Goal: Task Accomplishment & Management: Use online tool/utility

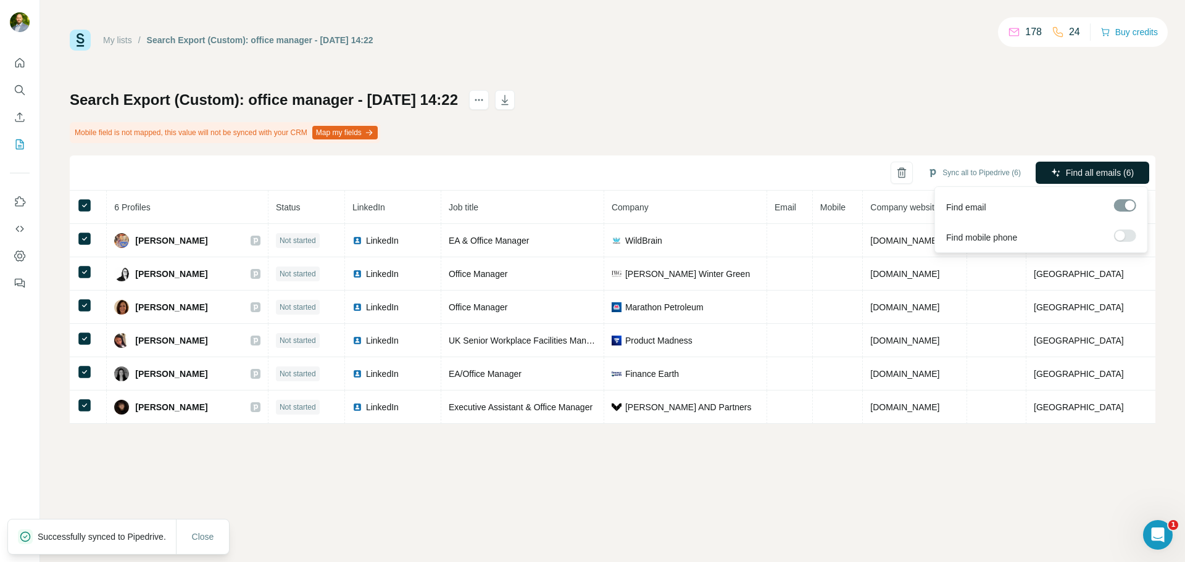
click at [1051, 173] on icon "button" at bounding box center [1056, 173] width 10 height 10
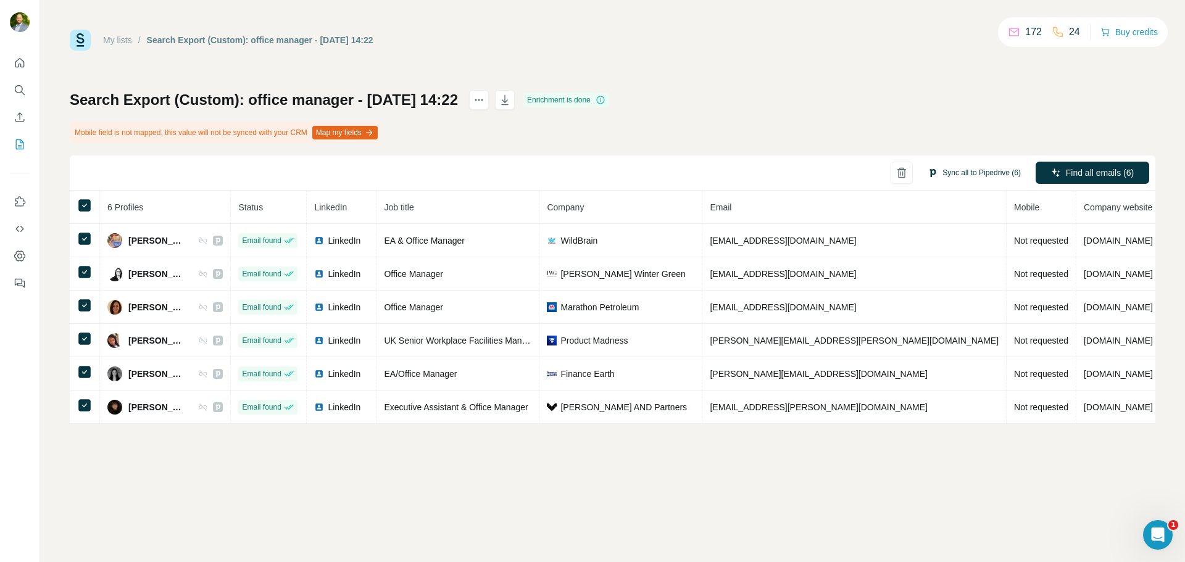
click at [977, 170] on button "Sync all to Pipedrive (6)" at bounding box center [974, 172] width 110 height 19
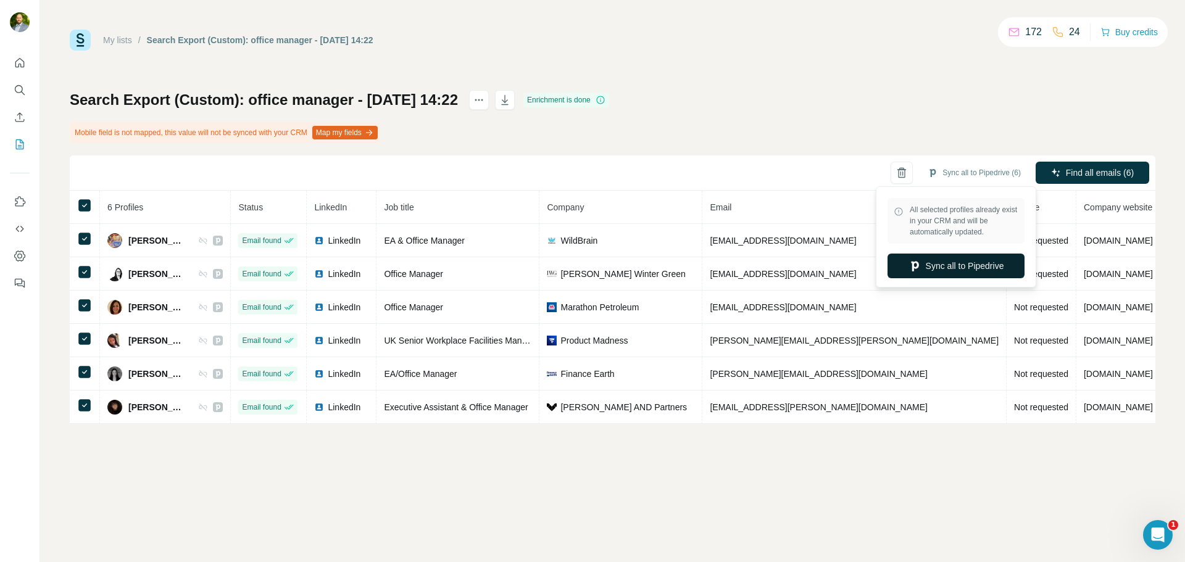
click at [973, 259] on button "Sync all to Pipedrive" at bounding box center [955, 266] width 137 height 25
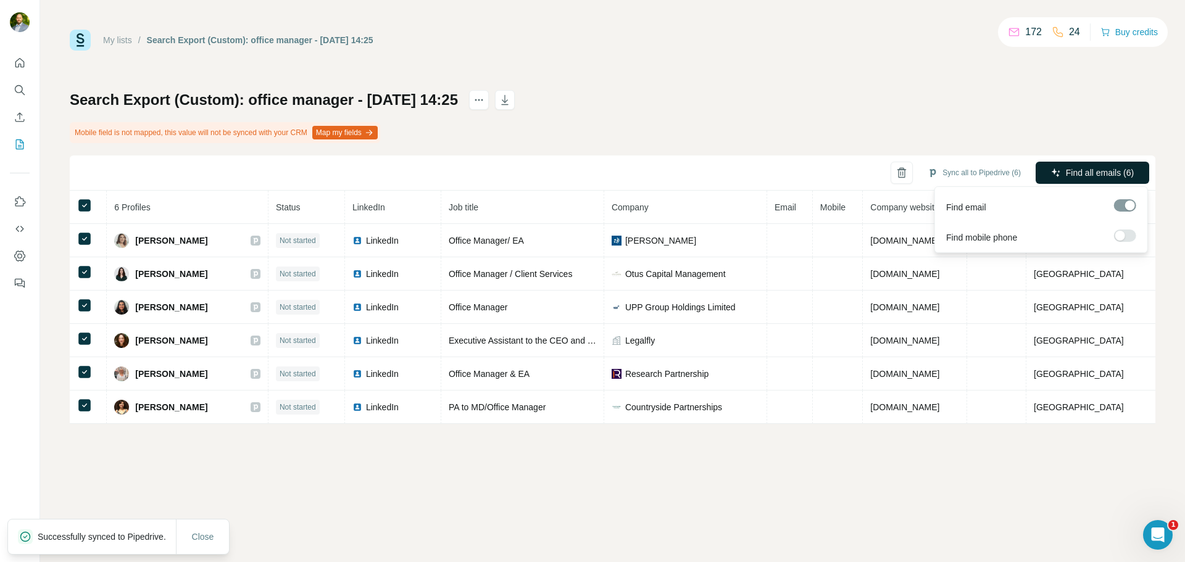
click at [1065, 168] on span "Find all emails (6)" at bounding box center [1099, 173] width 68 height 12
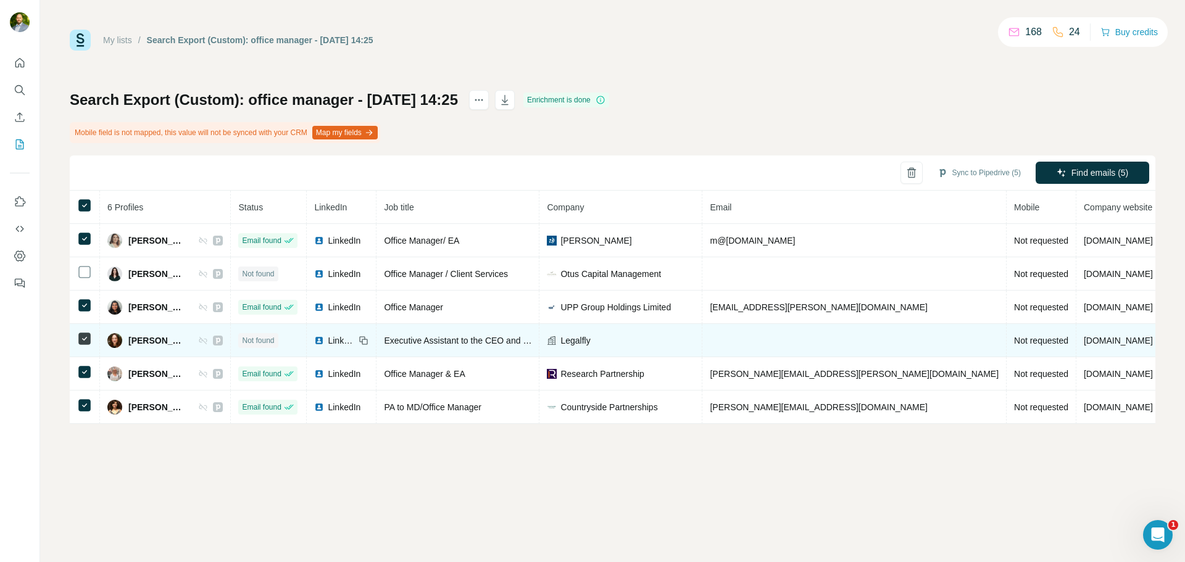
click at [76, 340] on td at bounding box center [85, 340] width 30 height 33
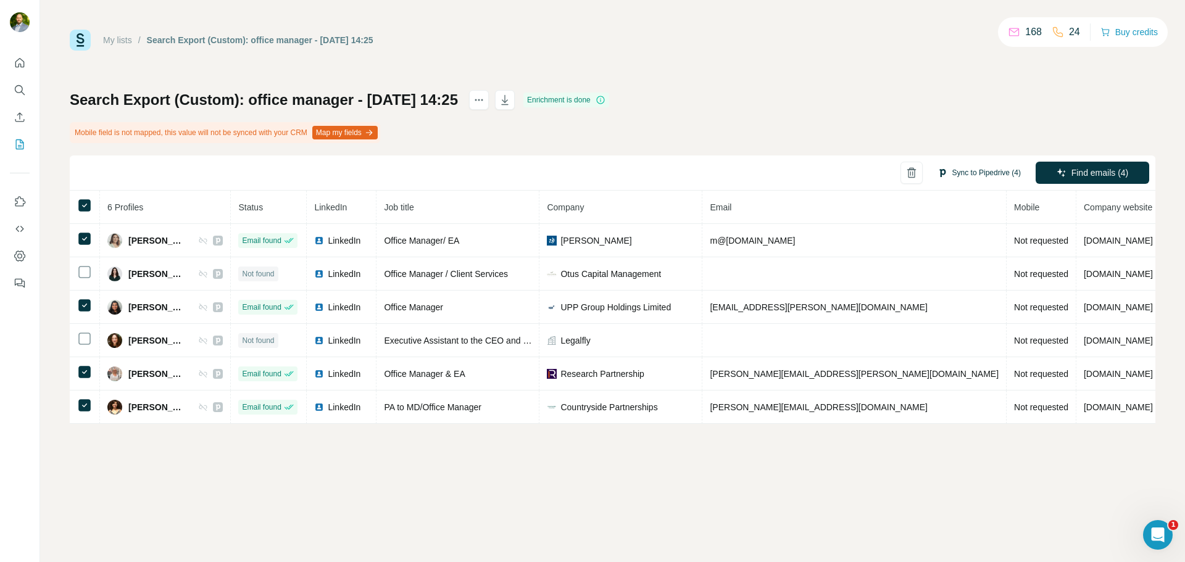
click at [974, 165] on button "Sync to Pipedrive (4)" at bounding box center [979, 172] width 101 height 19
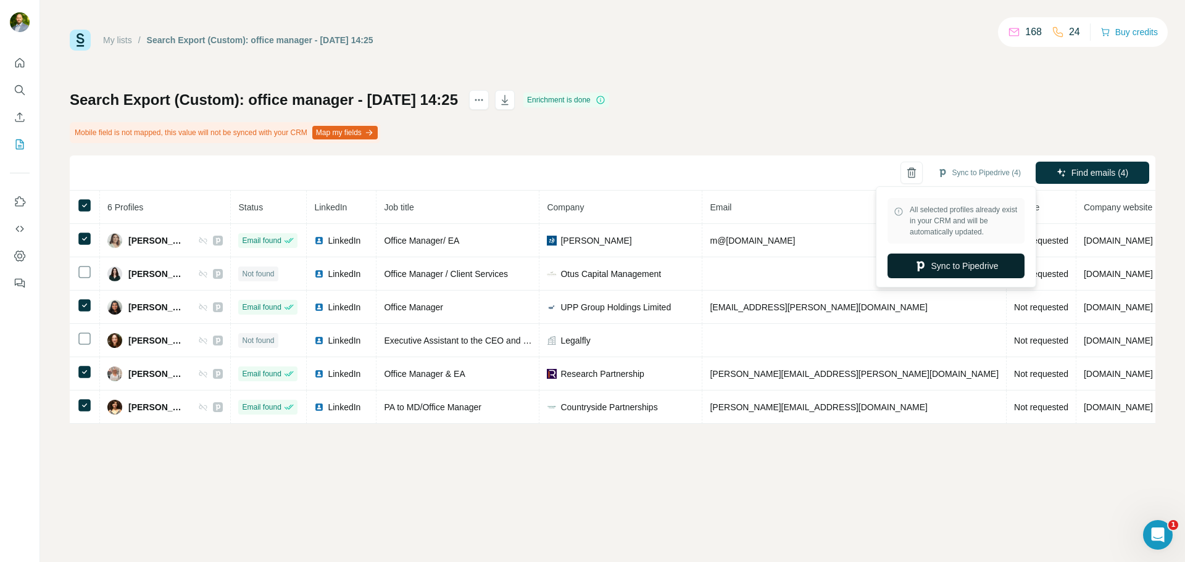
click at [984, 261] on button "Sync to Pipedrive" at bounding box center [955, 266] width 137 height 25
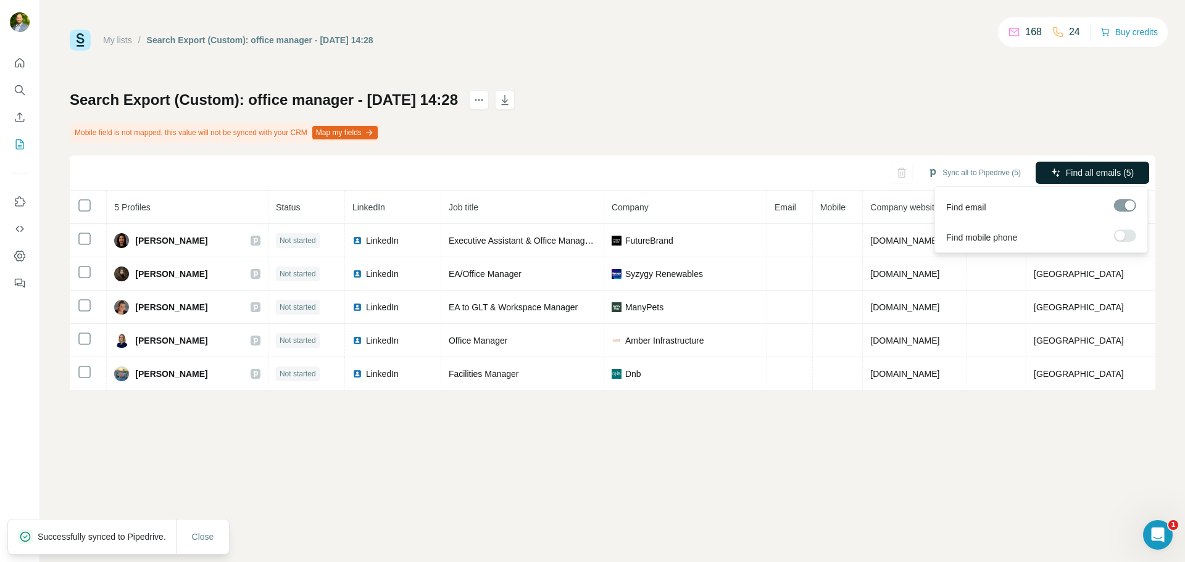
click at [1056, 169] on icon "button" at bounding box center [1056, 173] width 10 height 10
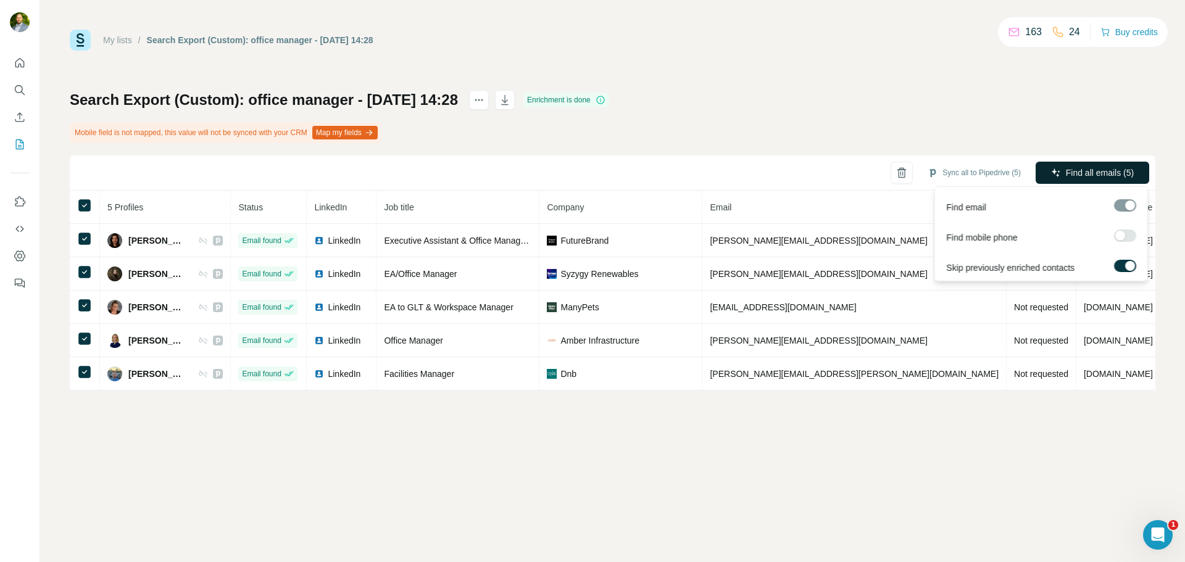
click at [1077, 170] on span "Find all emails (5)" at bounding box center [1099, 173] width 68 height 12
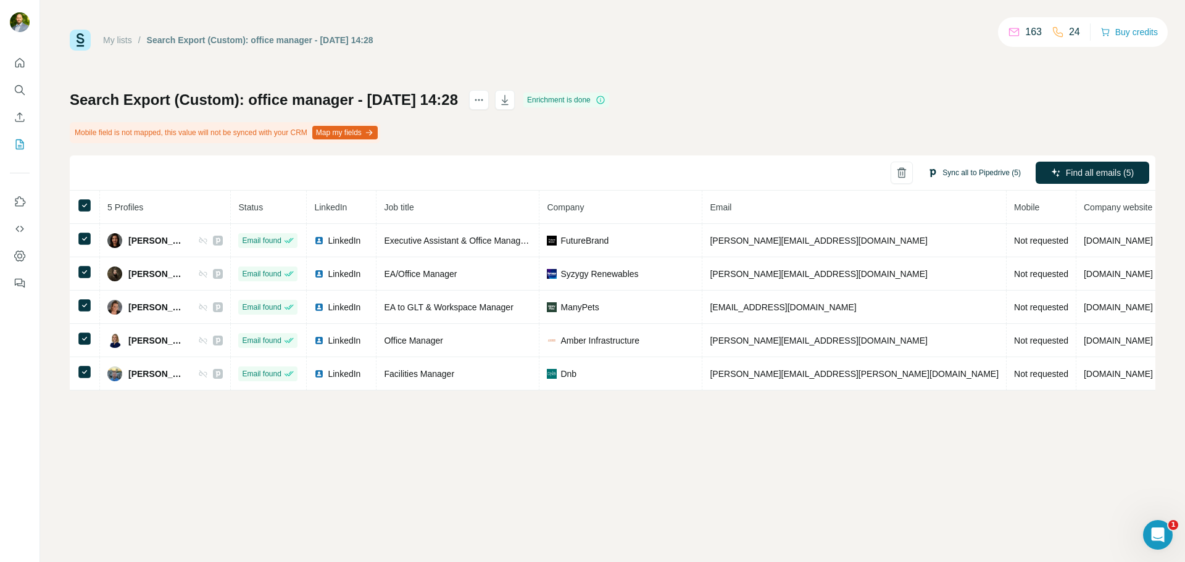
click at [962, 175] on button "Sync all to Pipedrive (5)" at bounding box center [974, 172] width 110 height 19
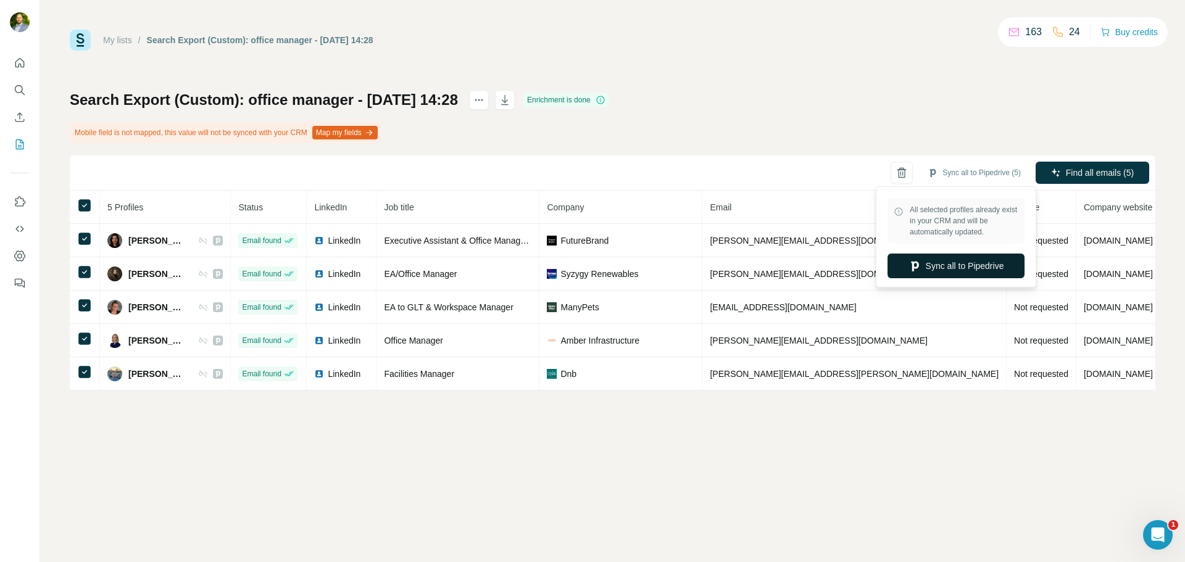
click at [962, 260] on button "Sync all to Pipedrive" at bounding box center [955, 266] width 137 height 25
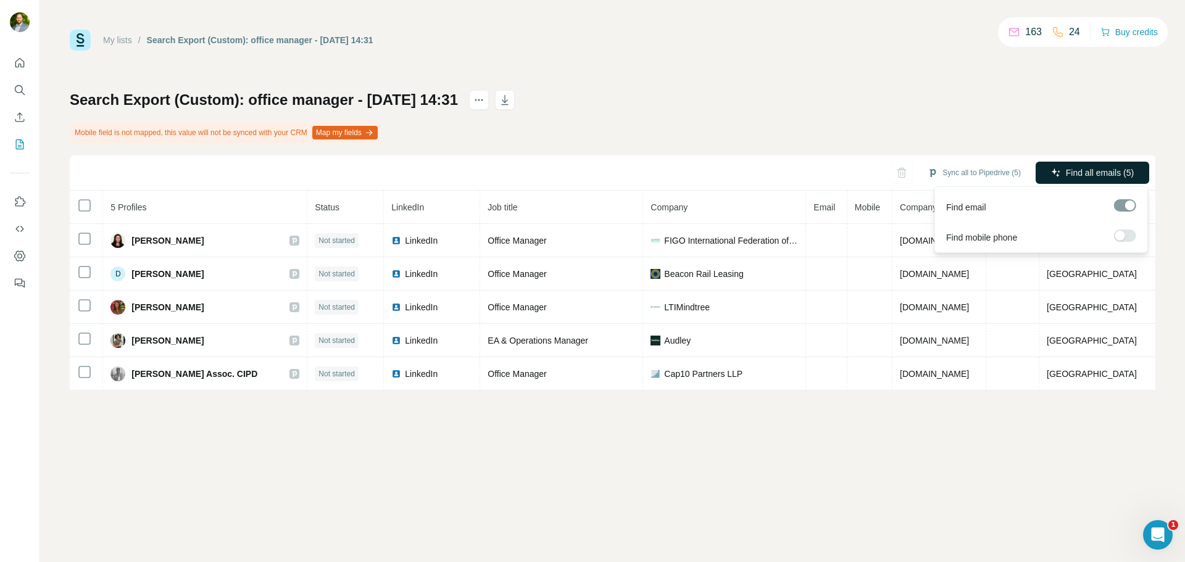
click at [1115, 174] on span "Find all emails (5)" at bounding box center [1099, 173] width 68 height 12
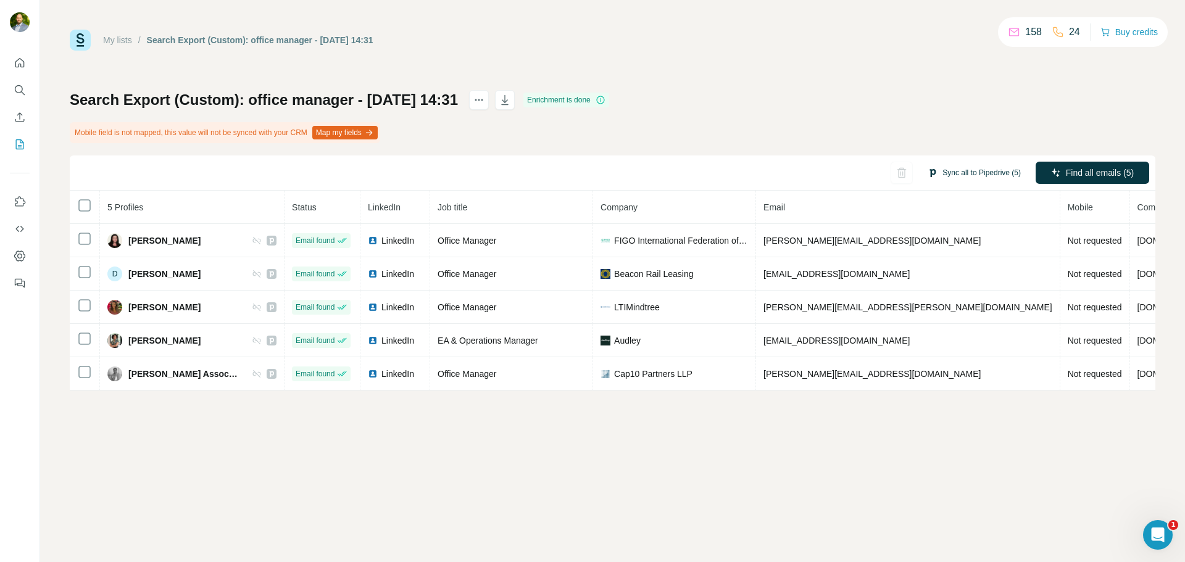
click at [969, 172] on button "Sync all to Pipedrive (5)" at bounding box center [974, 172] width 110 height 19
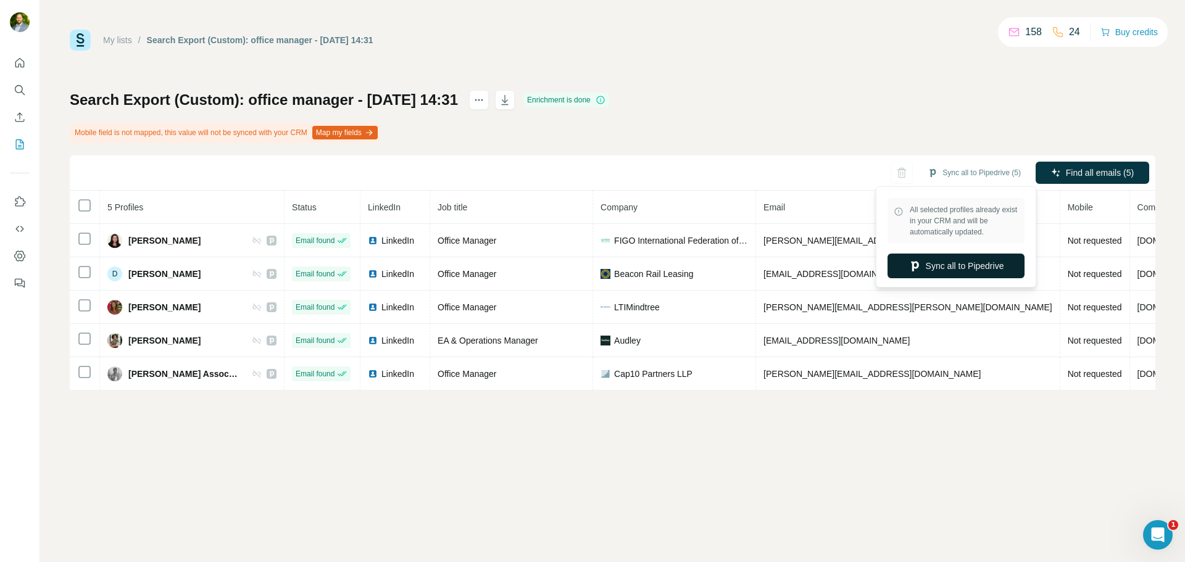
click at [941, 268] on button "Sync all to Pipedrive" at bounding box center [955, 266] width 137 height 25
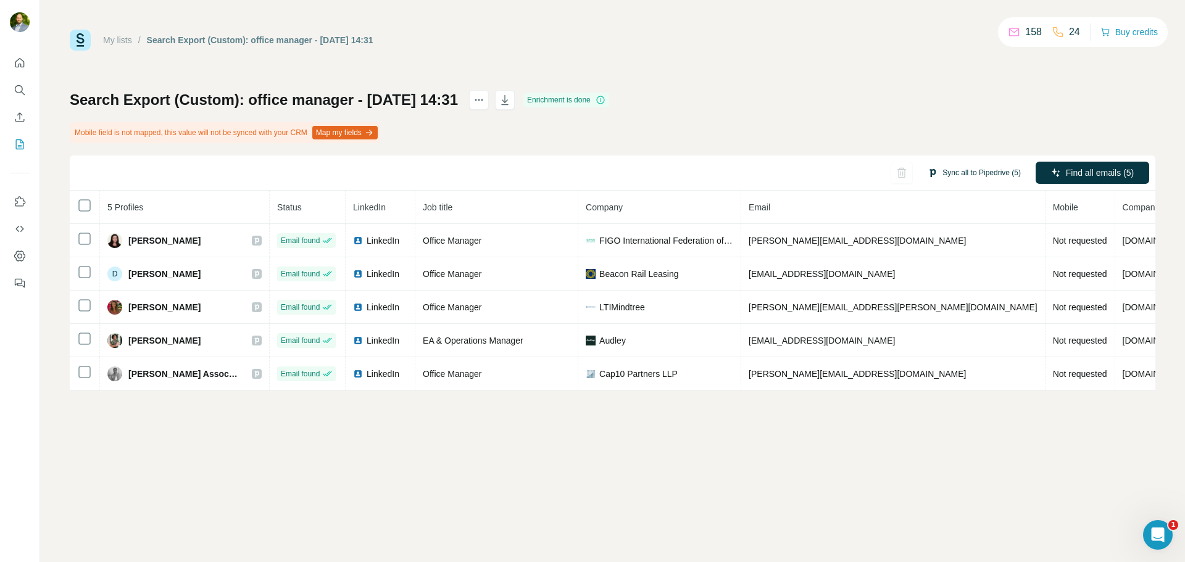
click at [962, 175] on button "Sync all to Pipedrive (5)" at bounding box center [974, 172] width 110 height 19
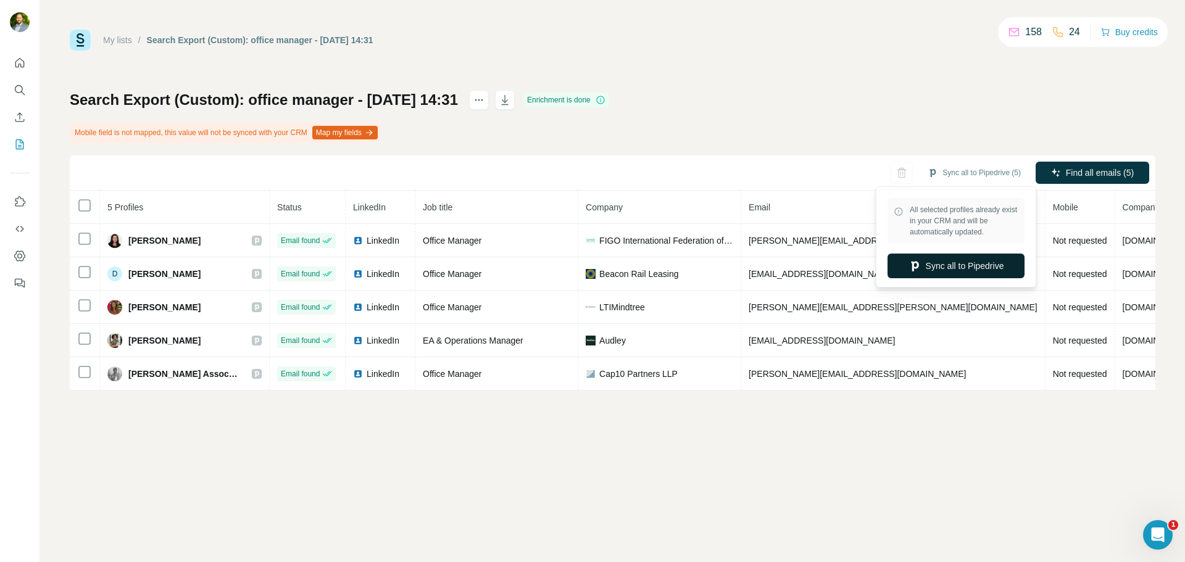
click at [983, 270] on button "Sync all to Pipedrive" at bounding box center [955, 266] width 137 height 25
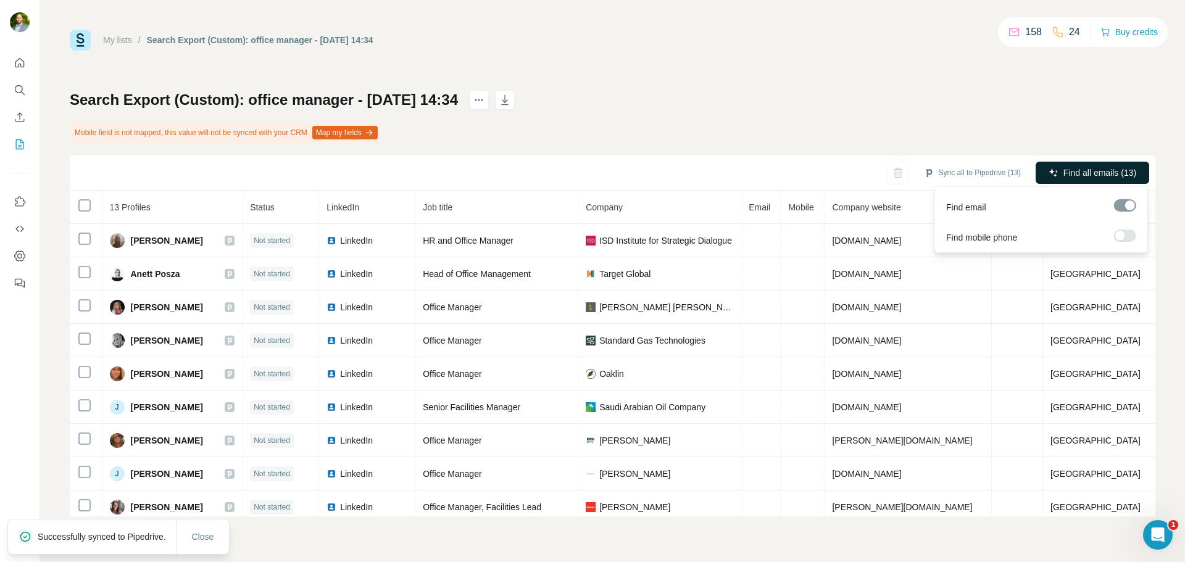
click at [1097, 175] on span "Find all emails (13)" at bounding box center [1099, 173] width 73 height 12
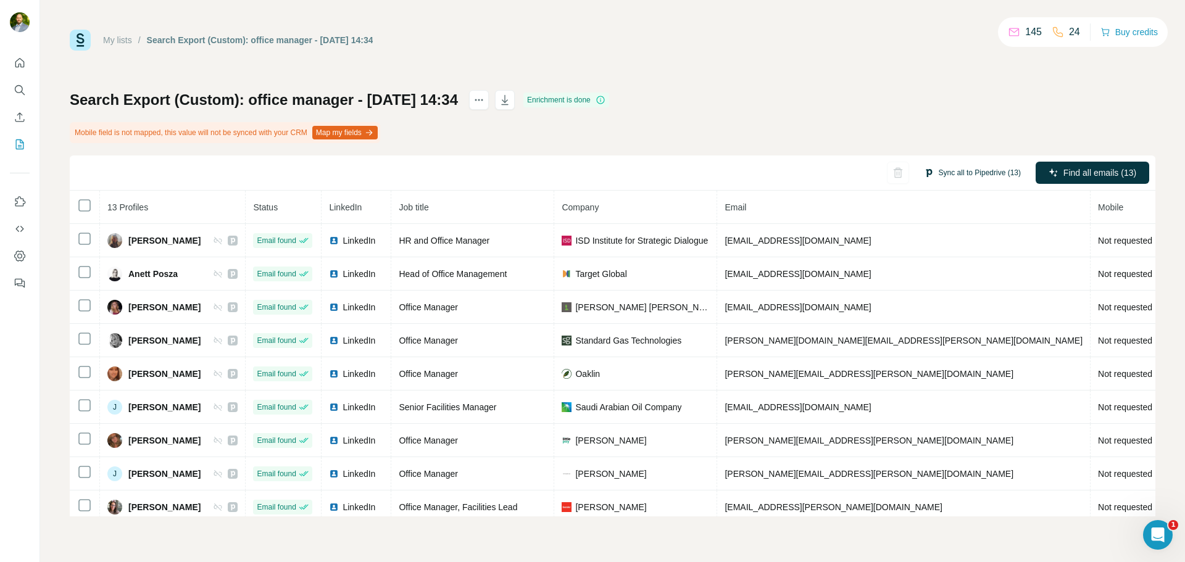
click at [970, 167] on button "Sync all to Pipedrive (13)" at bounding box center [972, 172] width 114 height 19
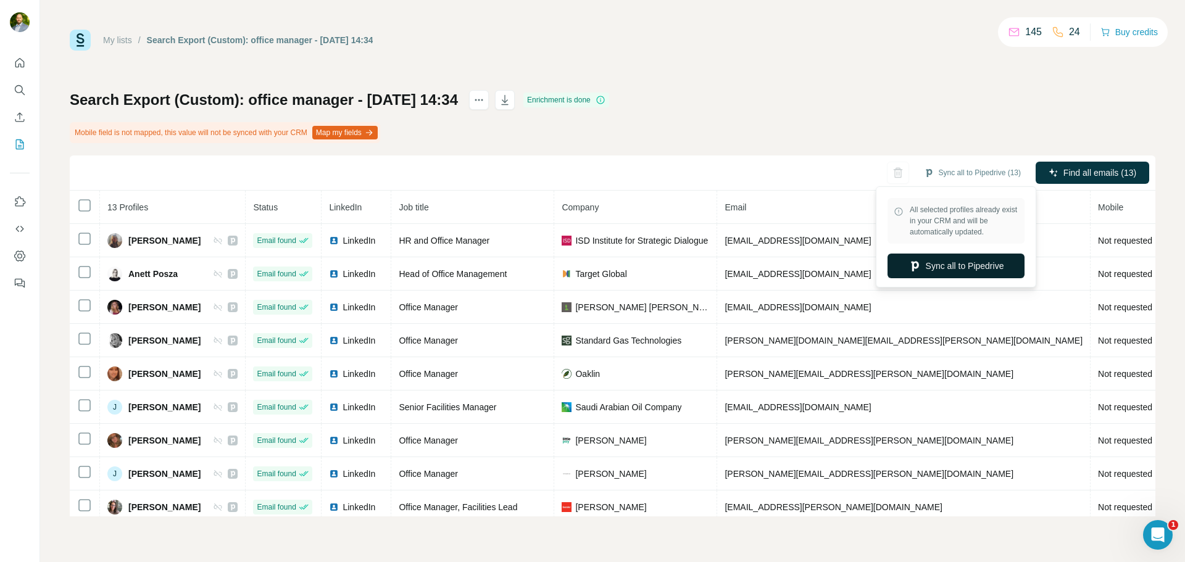
click at [954, 267] on button "Sync all to Pipedrive" at bounding box center [955, 266] width 137 height 25
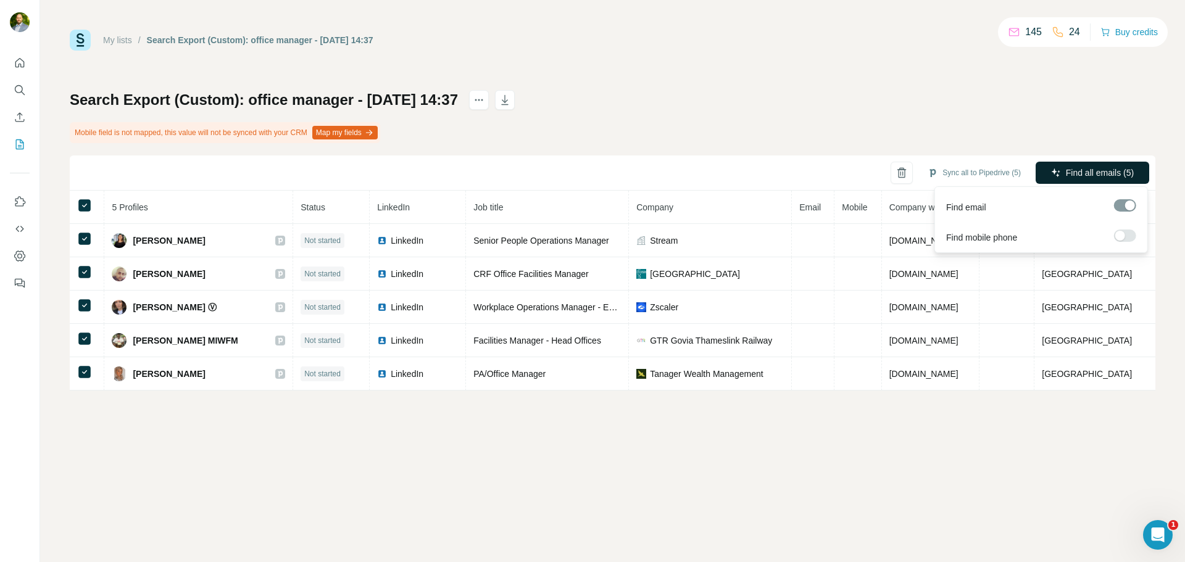
click at [1083, 171] on span "Find all emails (5)" at bounding box center [1099, 173] width 68 height 12
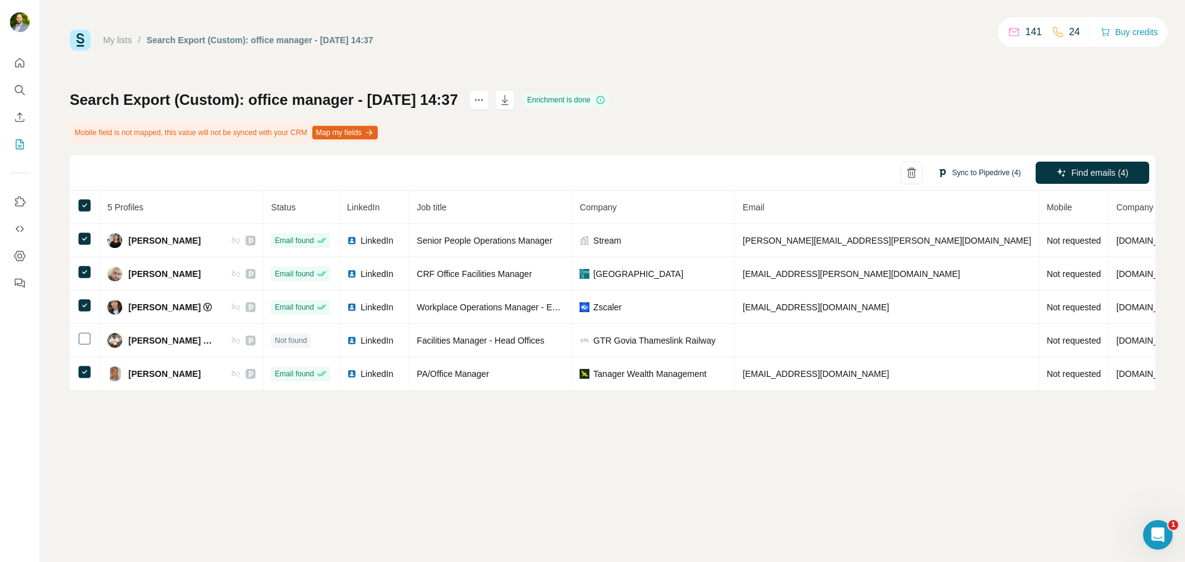
click at [998, 167] on button "Sync to Pipedrive (4)" at bounding box center [979, 172] width 101 height 19
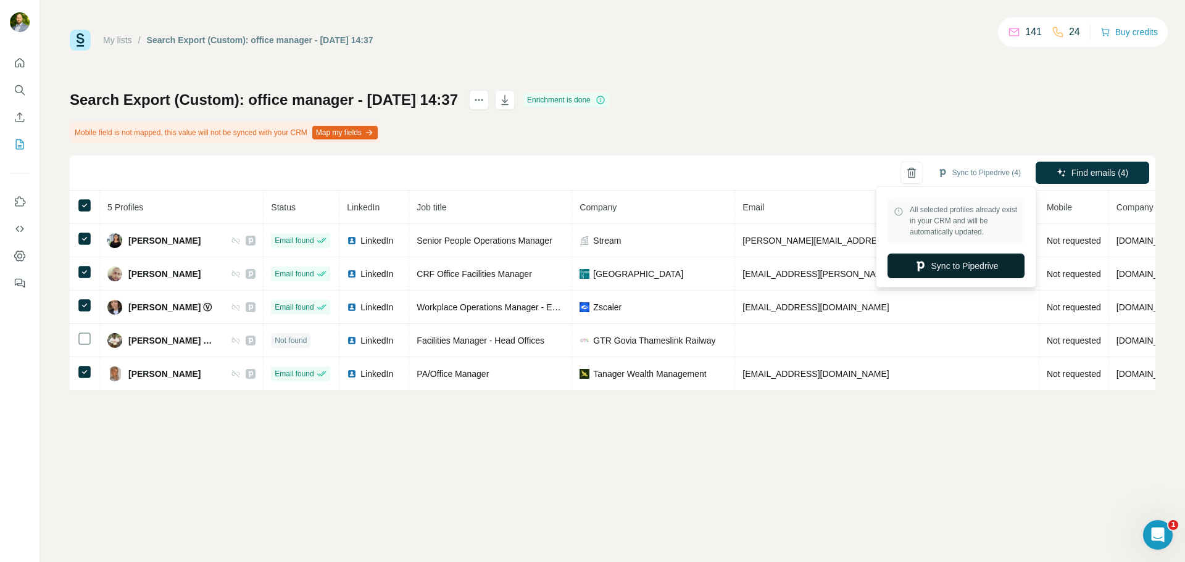
click at [962, 268] on button "Sync to Pipedrive" at bounding box center [955, 266] width 137 height 25
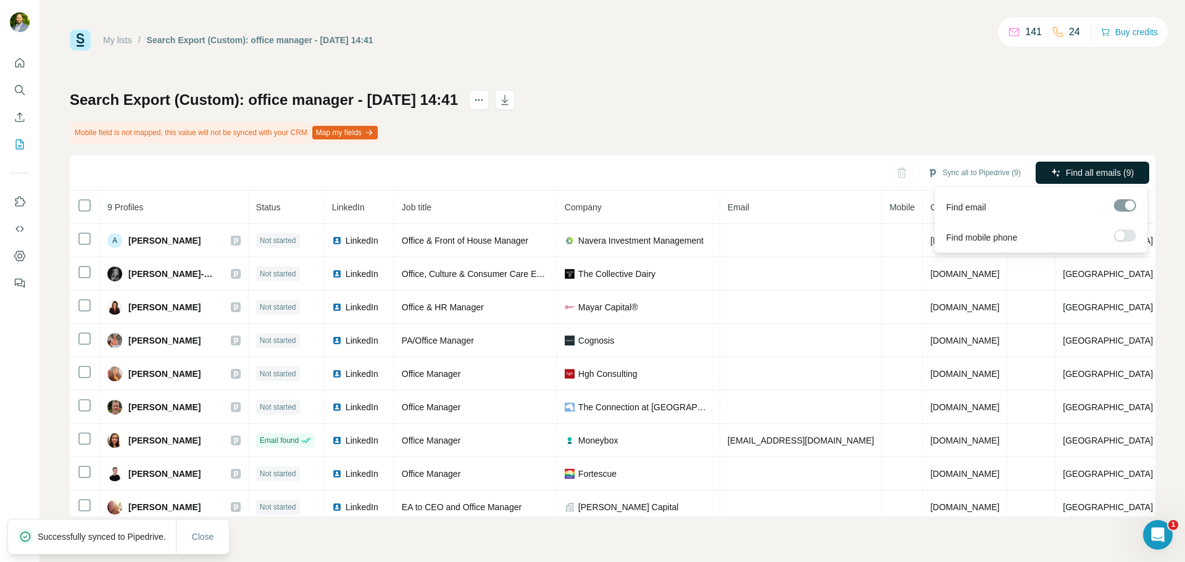
click at [1070, 173] on span "Find all emails (9)" at bounding box center [1099, 173] width 68 height 12
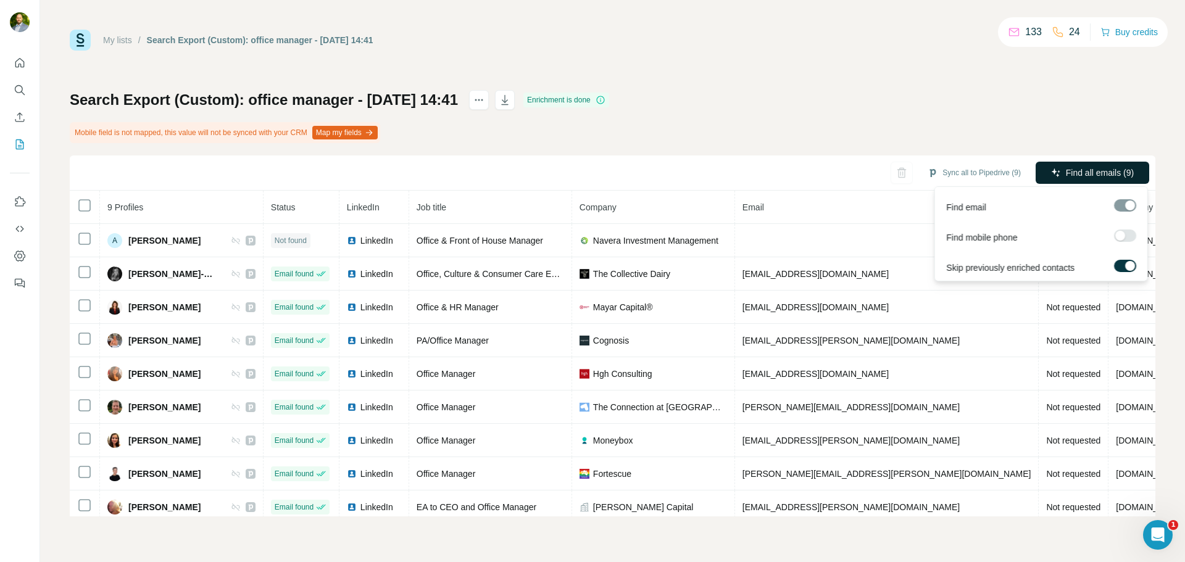
click at [1085, 178] on span "Find all emails (9)" at bounding box center [1099, 173] width 68 height 12
click at [1077, 168] on span "Find all emails (9)" at bounding box center [1099, 173] width 68 height 12
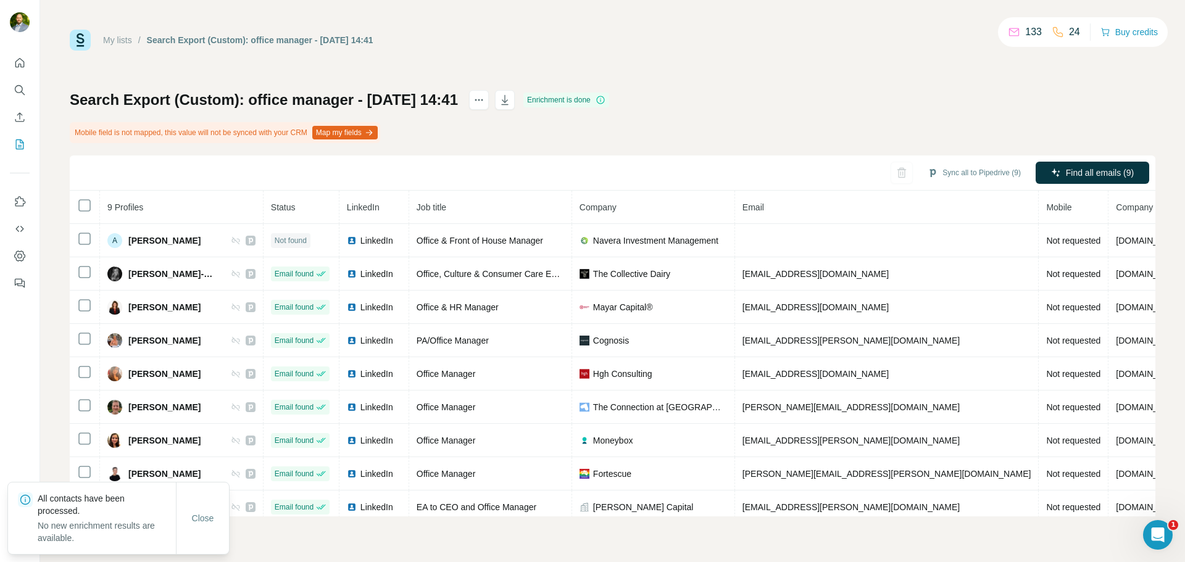
click at [849, 110] on div "Search Export (Custom): office manager - 06/10/2025 14:41 Enrichment is done Mo…" at bounding box center [612, 303] width 1085 height 426
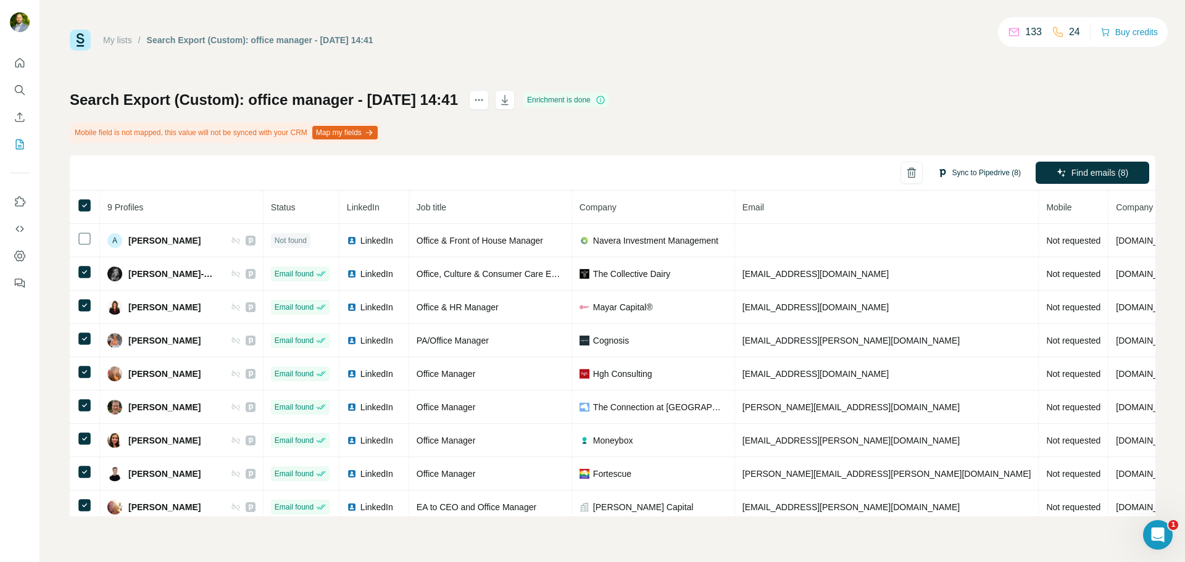
click at [972, 176] on button "Sync to Pipedrive (8)" at bounding box center [979, 172] width 101 height 19
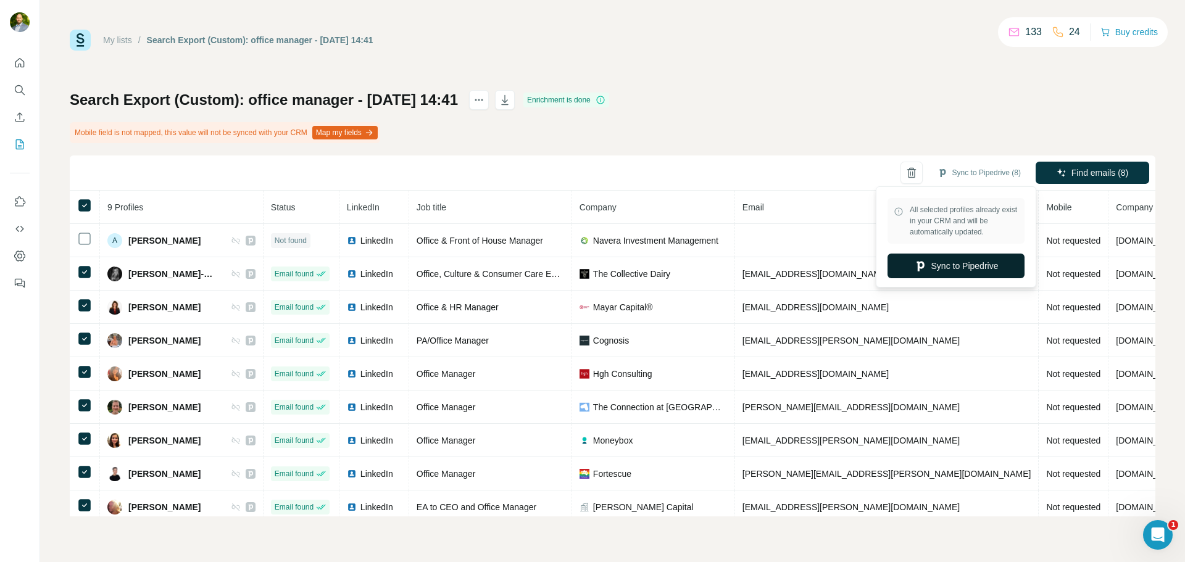
click at [956, 264] on button "Sync to Pipedrive" at bounding box center [955, 266] width 137 height 25
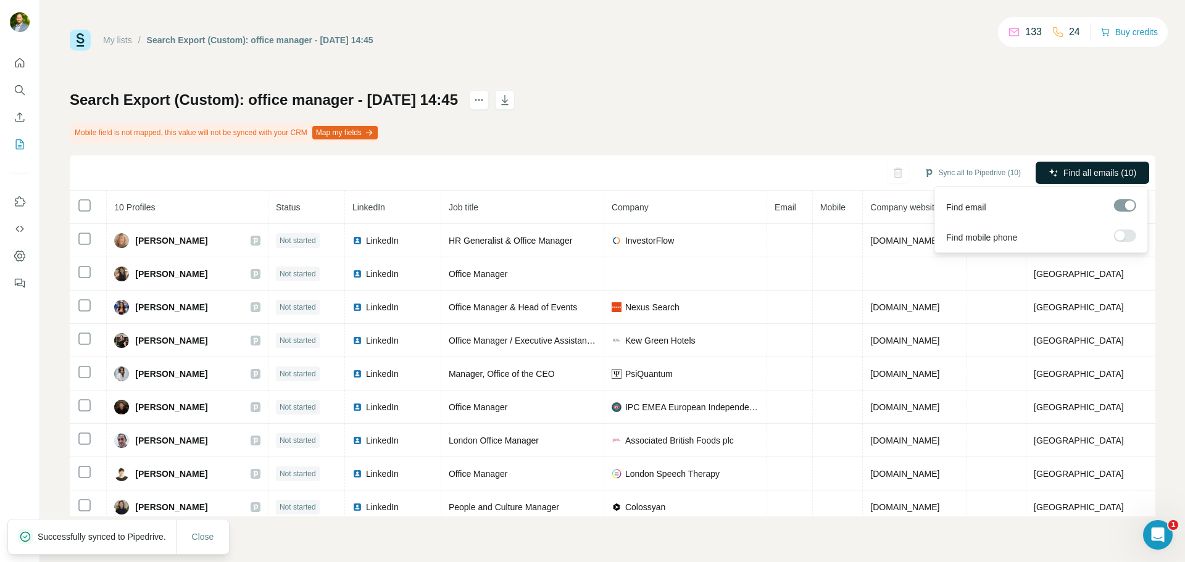
click at [1075, 175] on span "Find all emails (10)" at bounding box center [1099, 173] width 73 height 12
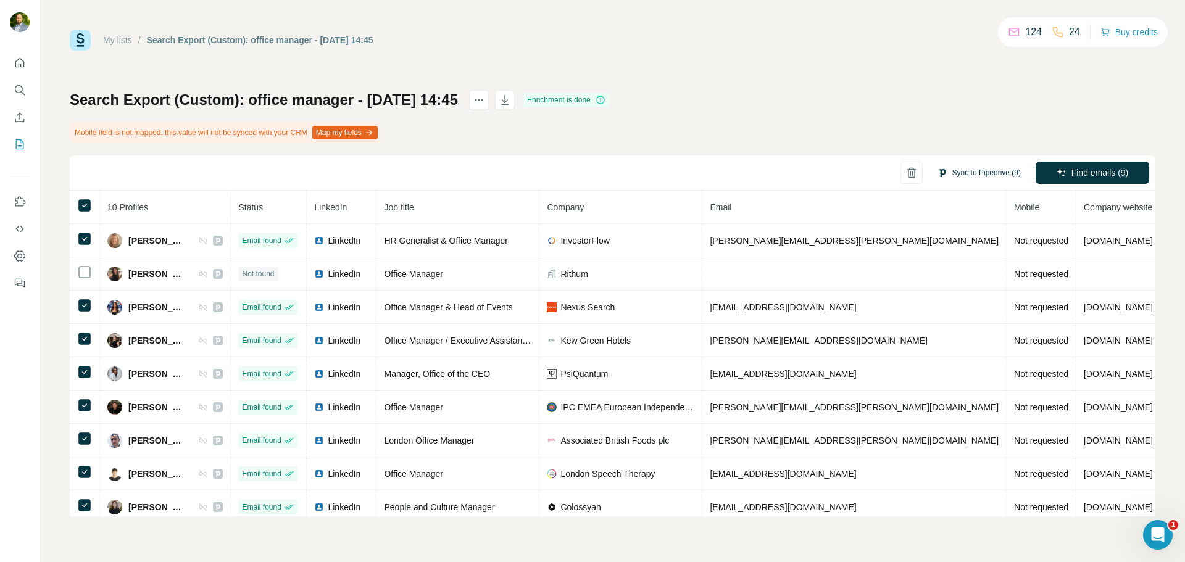
click at [990, 168] on button "Sync to Pipedrive (9)" at bounding box center [979, 172] width 101 height 19
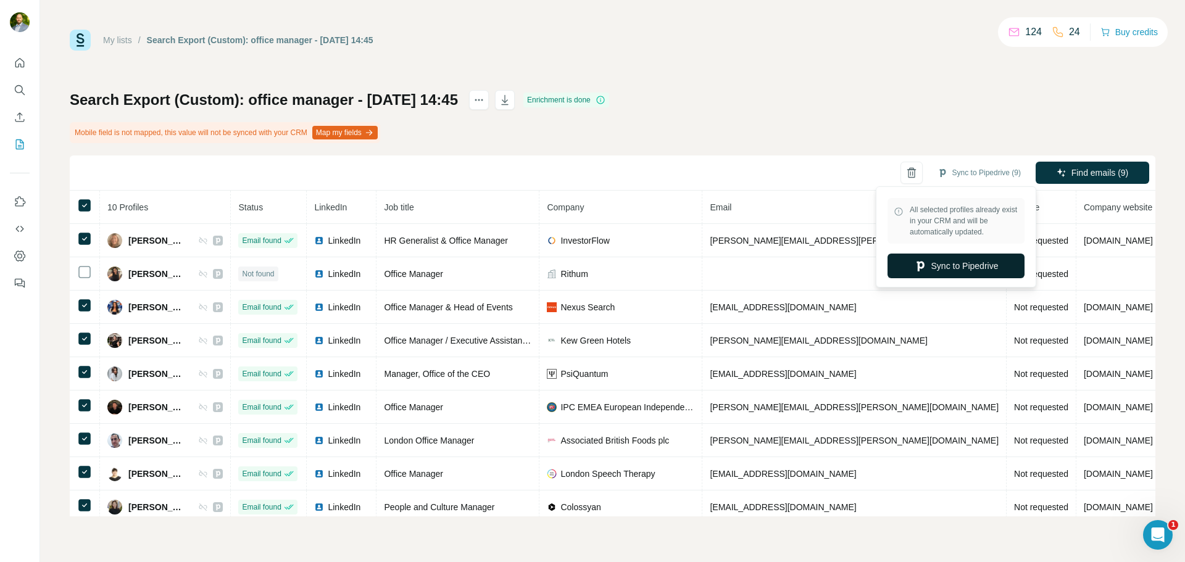
click at [958, 263] on button "Sync to Pipedrive" at bounding box center [955, 266] width 137 height 25
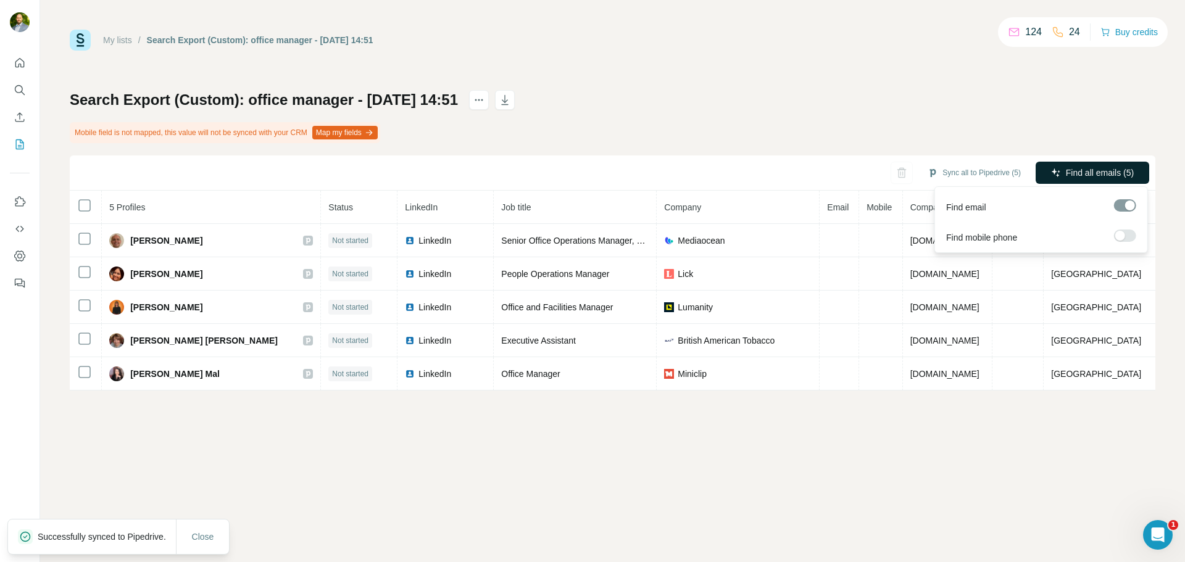
click at [1069, 172] on span "Find all emails (5)" at bounding box center [1099, 173] width 68 height 12
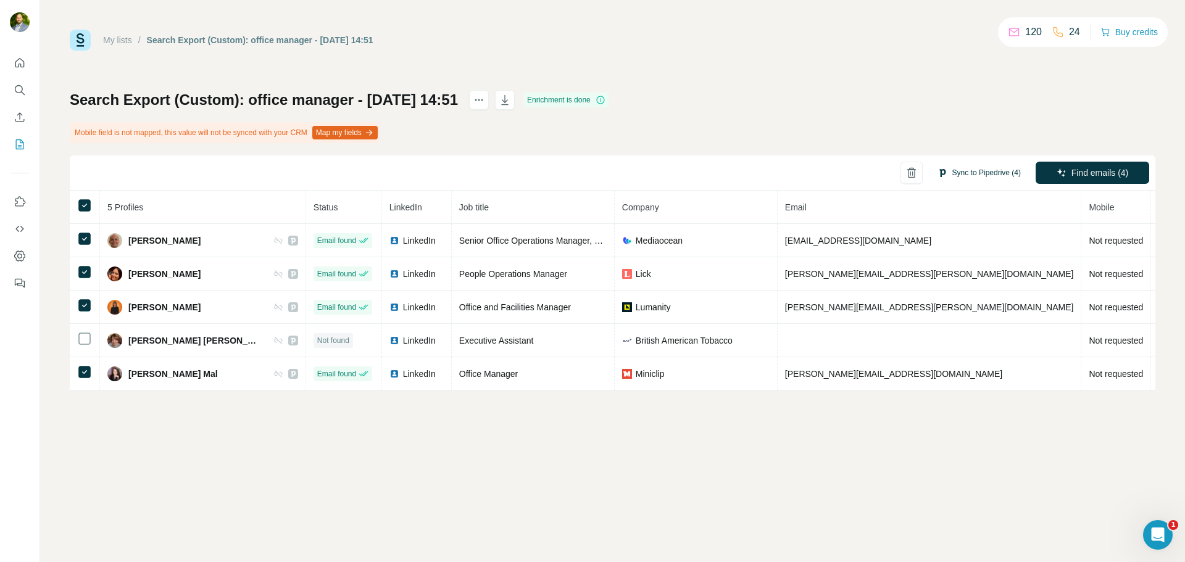
click at [993, 172] on button "Sync to Pipedrive (4)" at bounding box center [979, 172] width 101 height 19
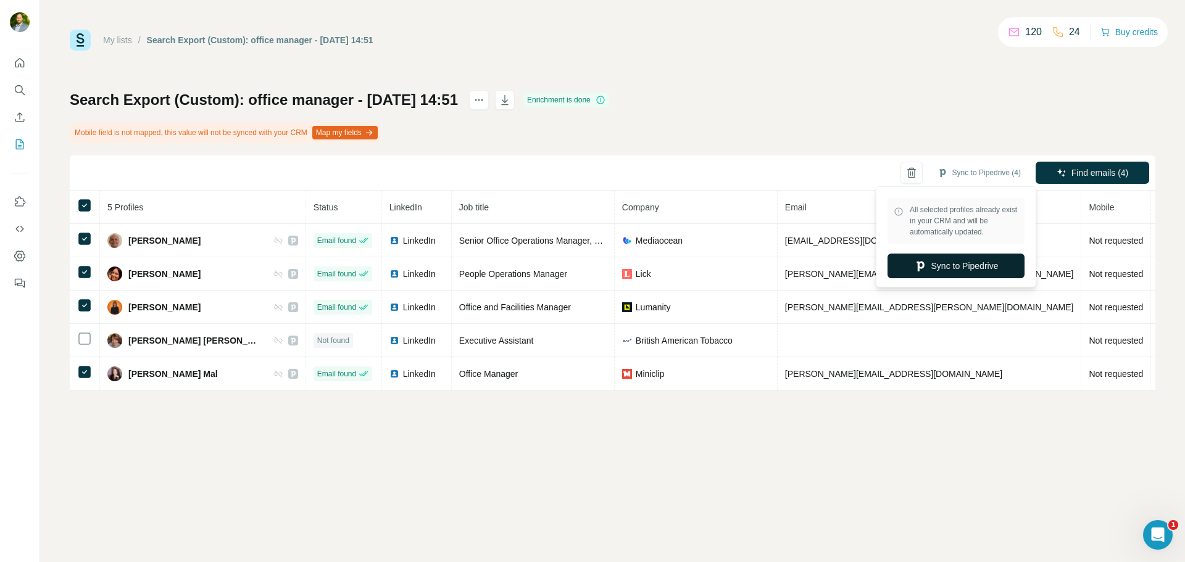
click at [979, 265] on button "Sync to Pipedrive" at bounding box center [955, 266] width 137 height 25
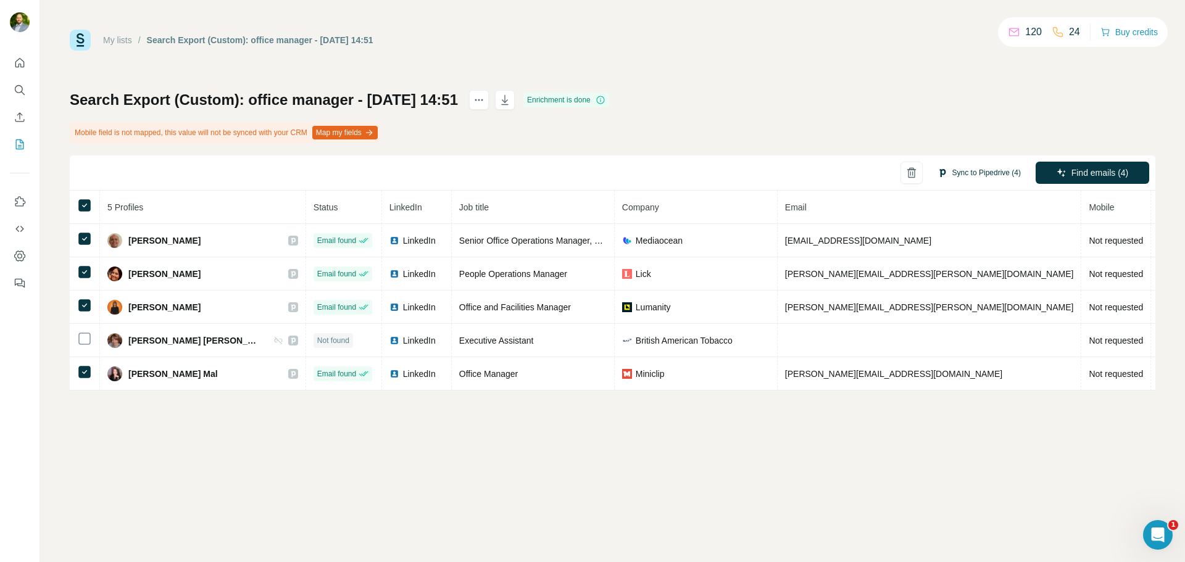
click at [967, 167] on button "Sync to Pipedrive (4)" at bounding box center [979, 172] width 101 height 19
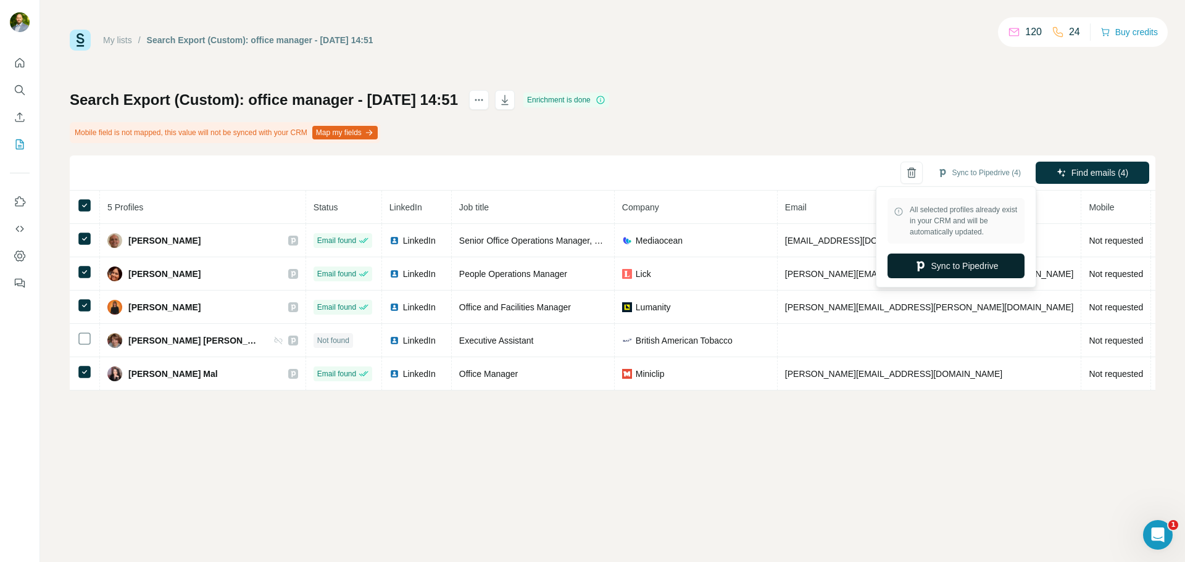
click at [983, 257] on button "Sync to Pipedrive" at bounding box center [955, 266] width 137 height 25
